Goal: Find specific page/section: Find specific page/section

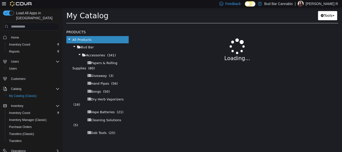
select select "**********"
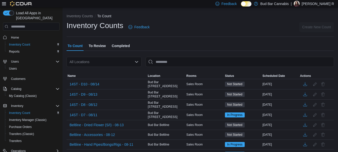
click at [135, 62] on icon "Open list of options" at bounding box center [136, 62] width 3 height 2
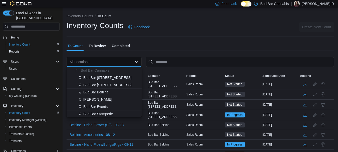
click at [90, 78] on span "Bud Bar [STREET_ADDRESS]" at bounding box center [107, 77] width 48 height 5
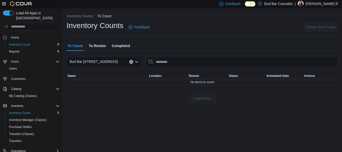
click at [236, 21] on div "Inventory Counts Feedback Create New Count" at bounding box center [202, 27] width 271 height 13
click at [132, 64] on div "Bud Bar [STREET_ADDRESS]" at bounding box center [104, 62] width 75 height 10
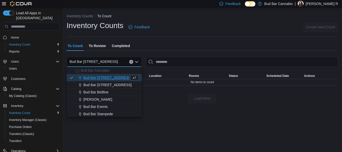
click at [130, 60] on button "Clear input" at bounding box center [131, 62] width 4 height 4
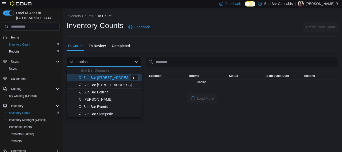
click at [189, 27] on div "Inventory Counts Feedback Create New Count" at bounding box center [202, 27] width 271 height 13
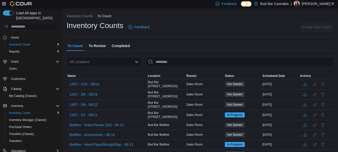
click at [197, 26] on div "Inventory Counts Feedback Create New Count" at bounding box center [201, 27] width 268 height 13
